Goal: Navigation & Orientation: Find specific page/section

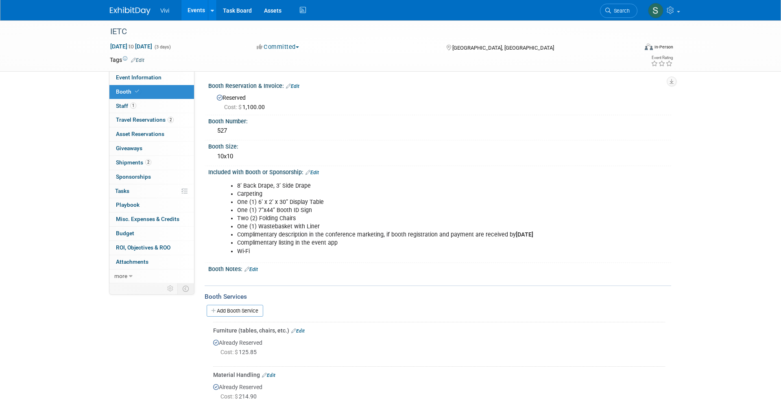
click at [144, 13] on img at bounding box center [130, 11] width 41 height 8
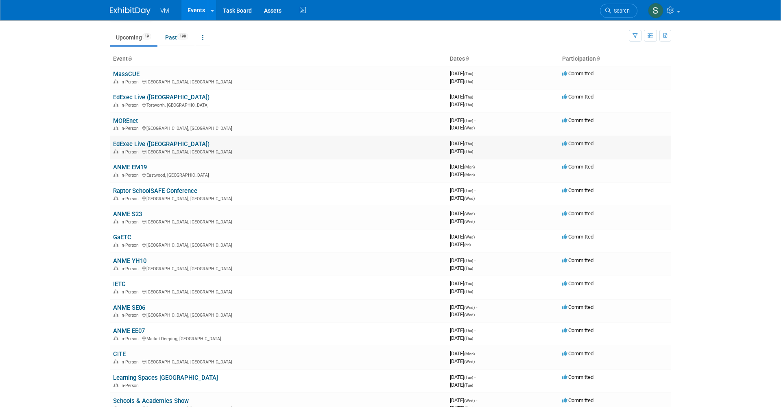
scroll to position [22, 0]
click at [120, 234] on link "GaETC" at bounding box center [122, 237] width 18 height 7
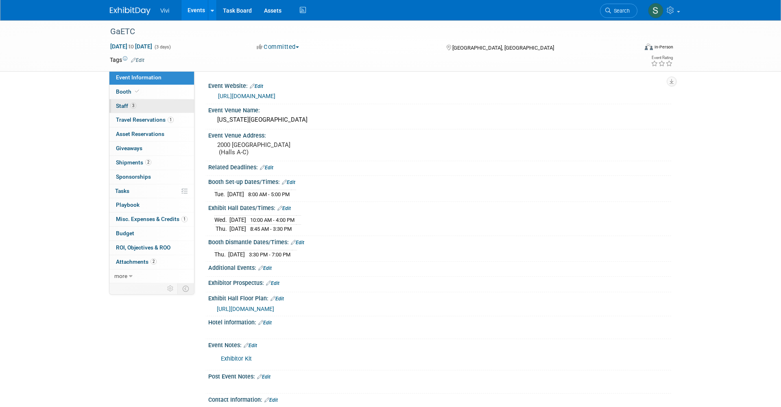
click at [125, 107] on span "Staff 3" at bounding box center [126, 106] width 20 height 7
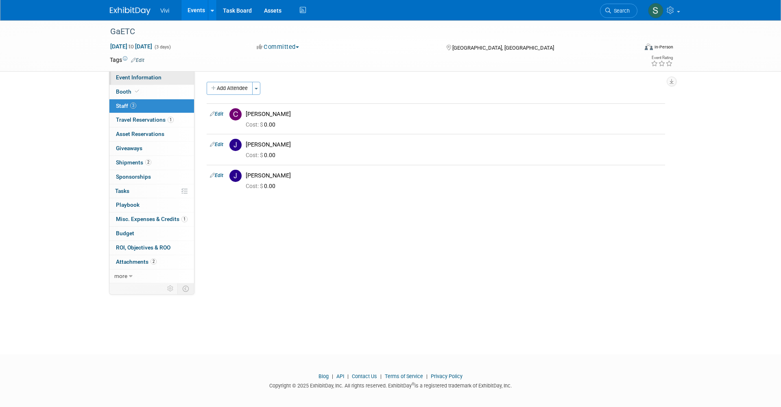
click at [139, 81] on link "Event Information" at bounding box center [151, 78] width 85 height 14
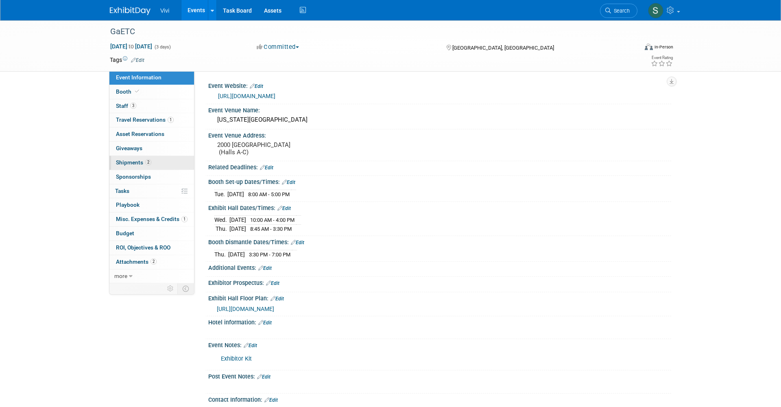
click at [134, 163] on span "Shipments 2" at bounding box center [133, 162] width 35 height 7
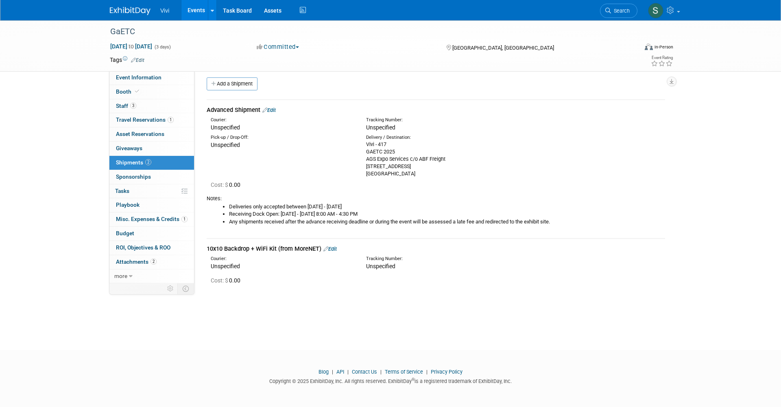
scroll to position [4, 0]
click at [132, 91] on span "Booth" at bounding box center [128, 91] width 25 height 7
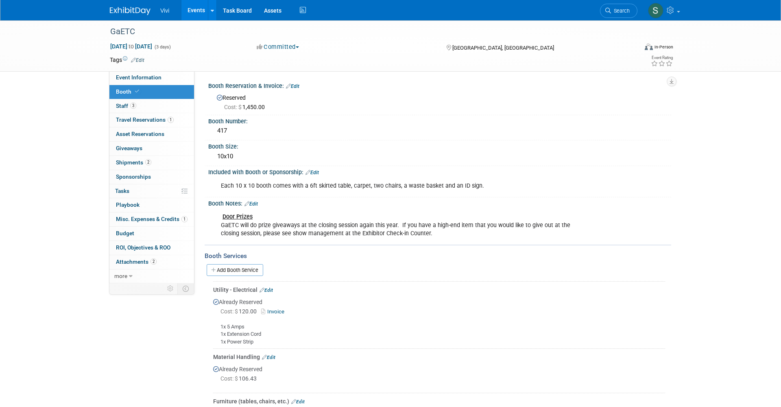
scroll to position [0, 0]
drag, startPoint x: 549, startPoint y: 57, endPoint x: 549, endPoint y: 51, distance: 5.3
click at [549, 57] on td at bounding box center [360, 60] width 433 height 8
